Goal: Information Seeking & Learning: Find specific fact

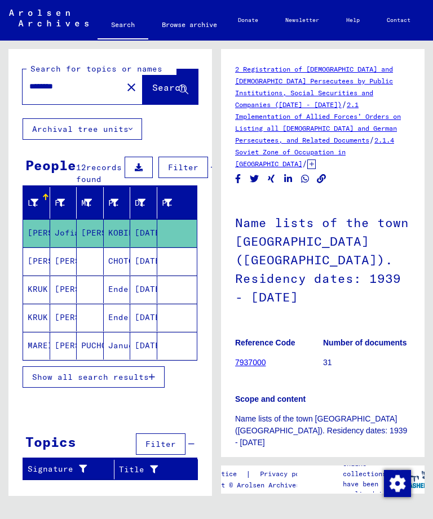
click at [149, 382] on span "Show all search results" at bounding box center [90, 377] width 117 height 10
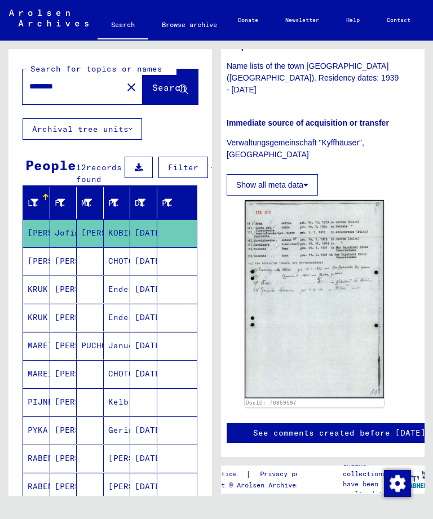
type input "*******"
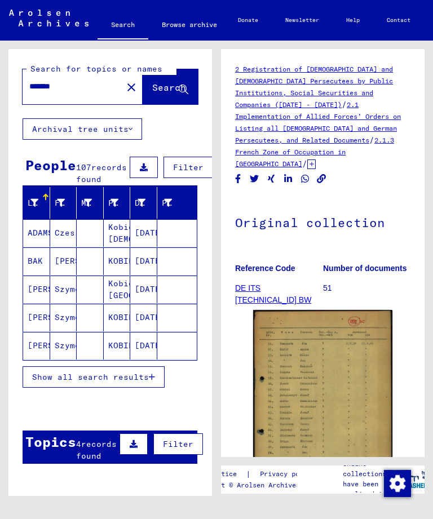
click at [153, 381] on icon "button" at bounding box center [152, 377] width 6 height 8
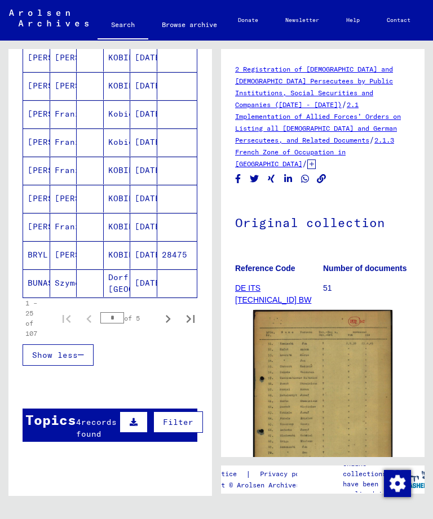
scroll to position [624, 0]
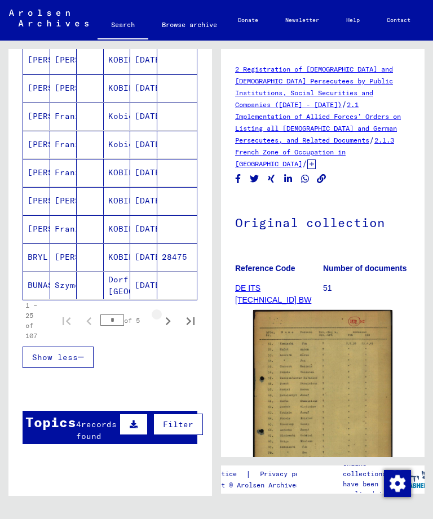
click at [163, 329] on icon "Next page" at bounding box center [168, 321] width 16 height 16
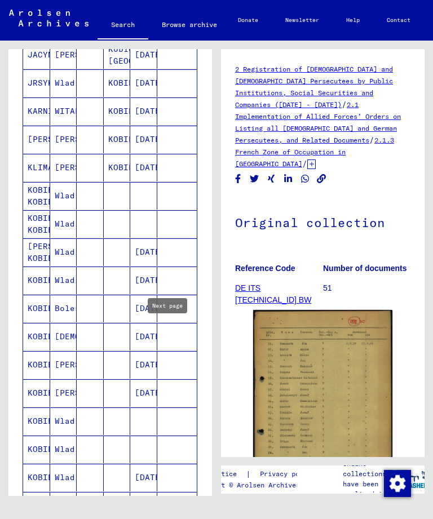
scroll to position [520, 0]
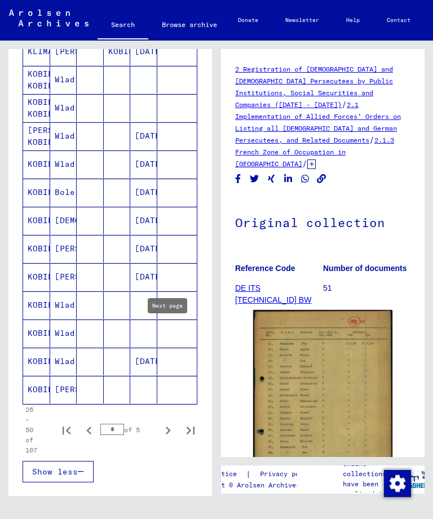
click at [166, 437] on icon "Next page" at bounding box center [168, 431] width 16 height 16
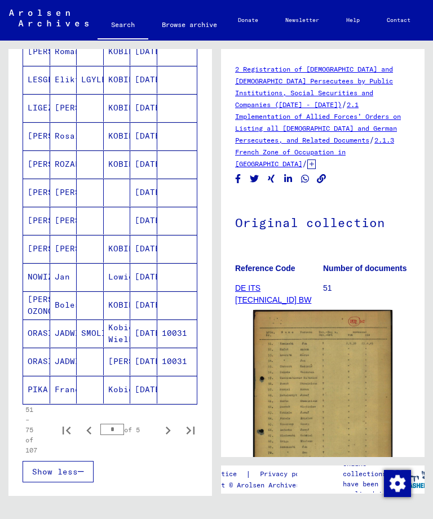
click at [168, 439] on icon "Next page" at bounding box center [168, 431] width 16 height 16
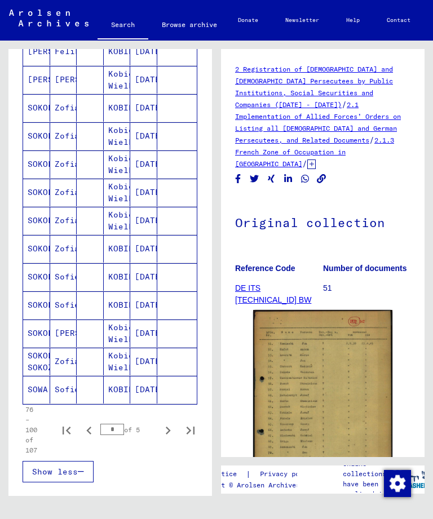
click at [169, 439] on icon "Next page" at bounding box center [168, 431] width 16 height 16
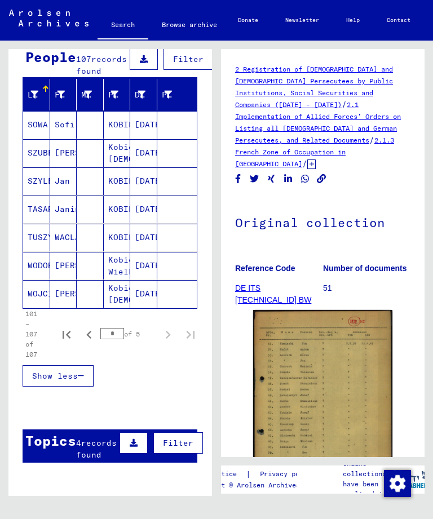
scroll to position [105, 0]
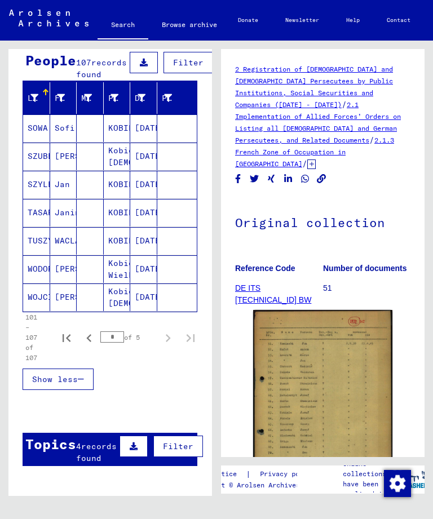
click at [89, 342] on icon "Previous page" at bounding box center [88, 338] width 5 height 8
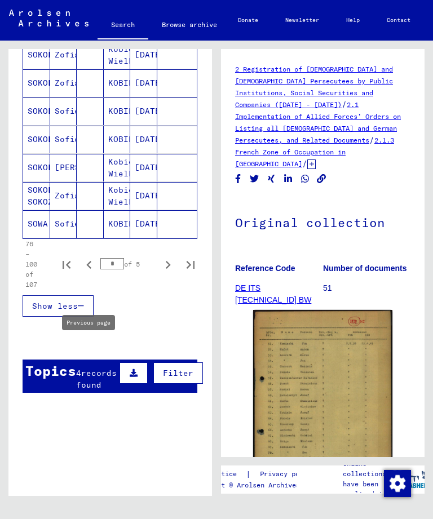
scroll to position [676, 0]
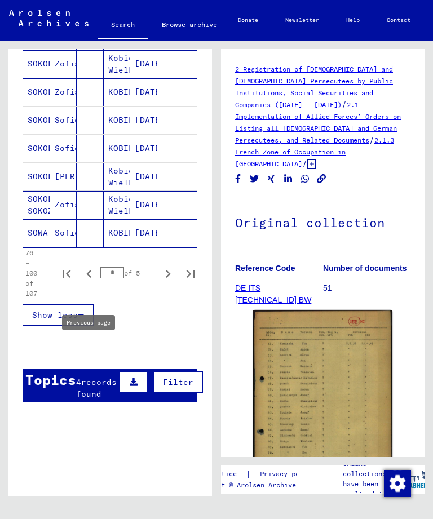
click at [90, 282] on icon "Previous page" at bounding box center [89, 274] width 16 height 16
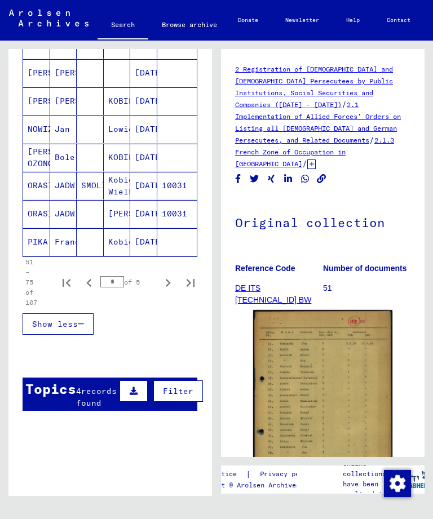
scroll to position [667, 0]
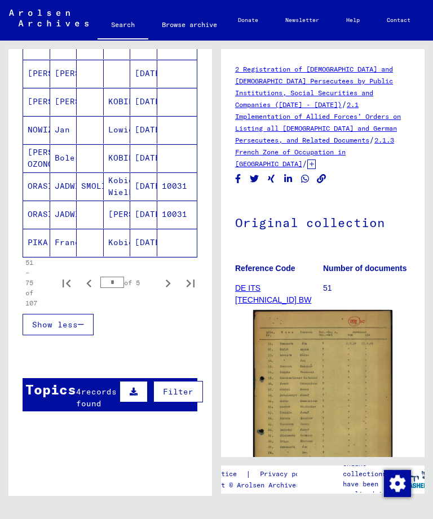
click at [90, 291] on icon "Previous page" at bounding box center [89, 284] width 16 height 16
type input "*"
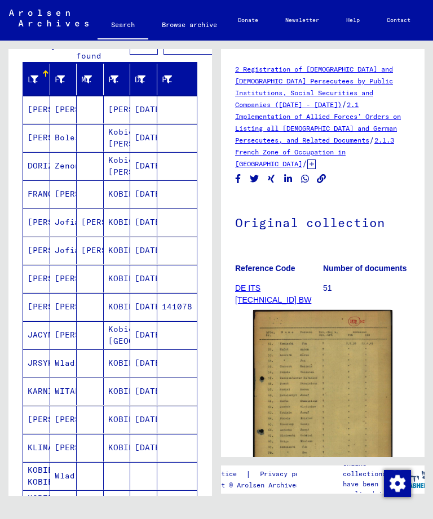
scroll to position [119, 0]
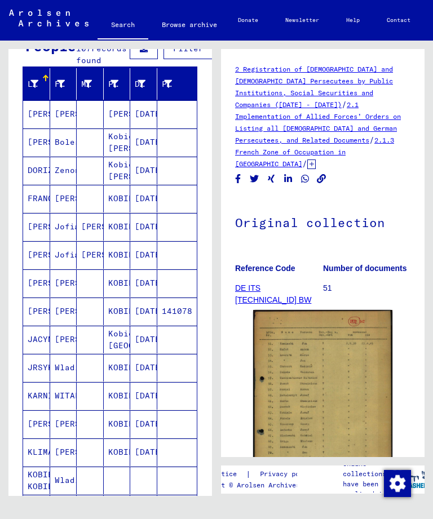
click at [37, 266] on mat-cell "[PERSON_NAME]" at bounding box center [36, 255] width 27 height 28
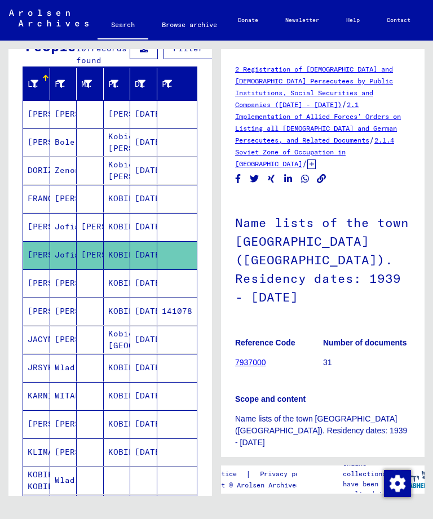
click at [33, 237] on mat-cell "[PERSON_NAME]" at bounding box center [36, 227] width 27 height 28
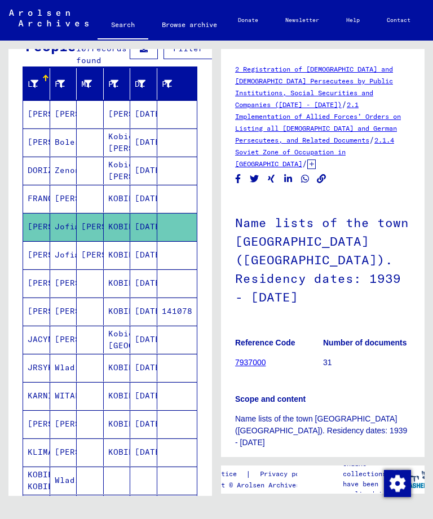
click at [29, 264] on mat-cell "[PERSON_NAME]" at bounding box center [36, 255] width 27 height 28
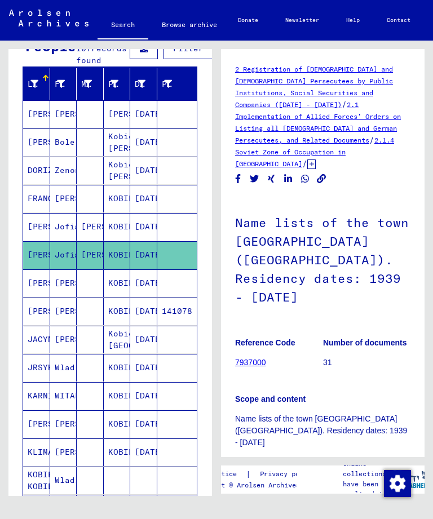
click at [30, 238] on mat-cell "[PERSON_NAME]" at bounding box center [36, 227] width 27 height 28
